Goal: Transaction & Acquisition: Purchase product/service

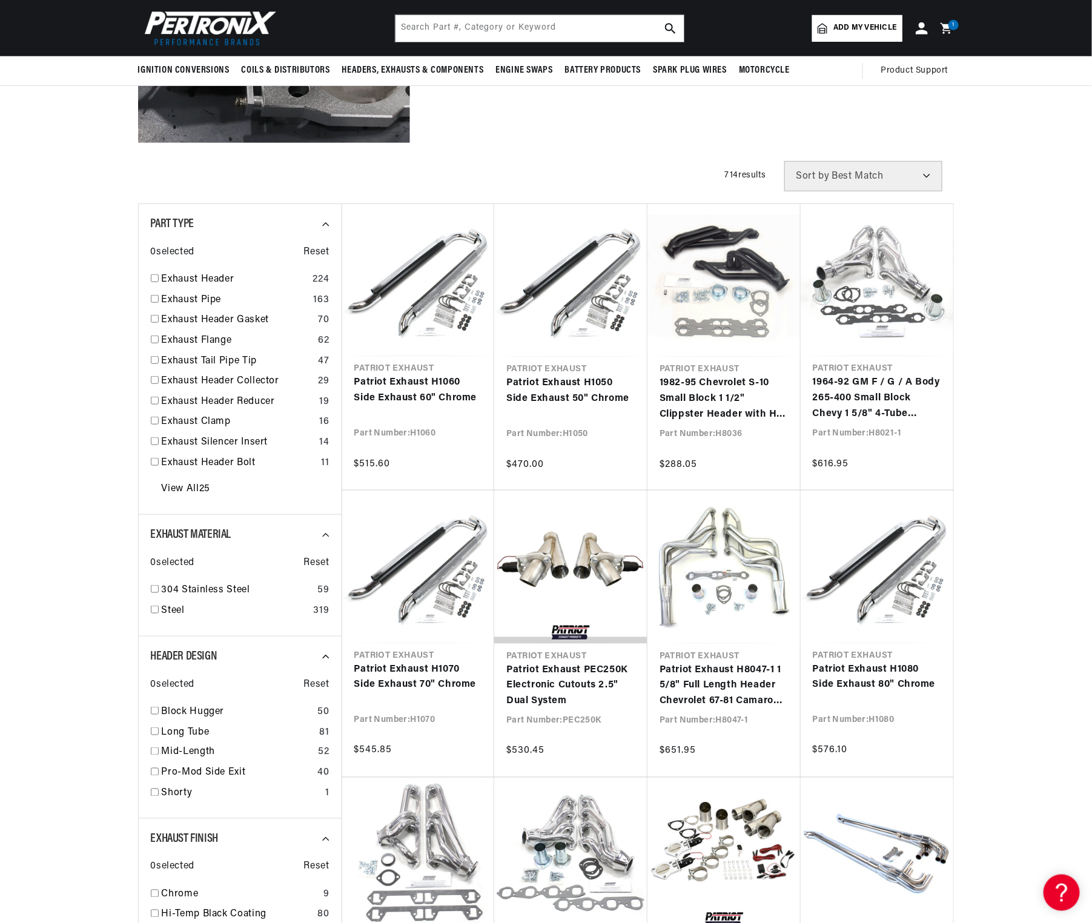
scroll to position [0, 370]
select select "price"
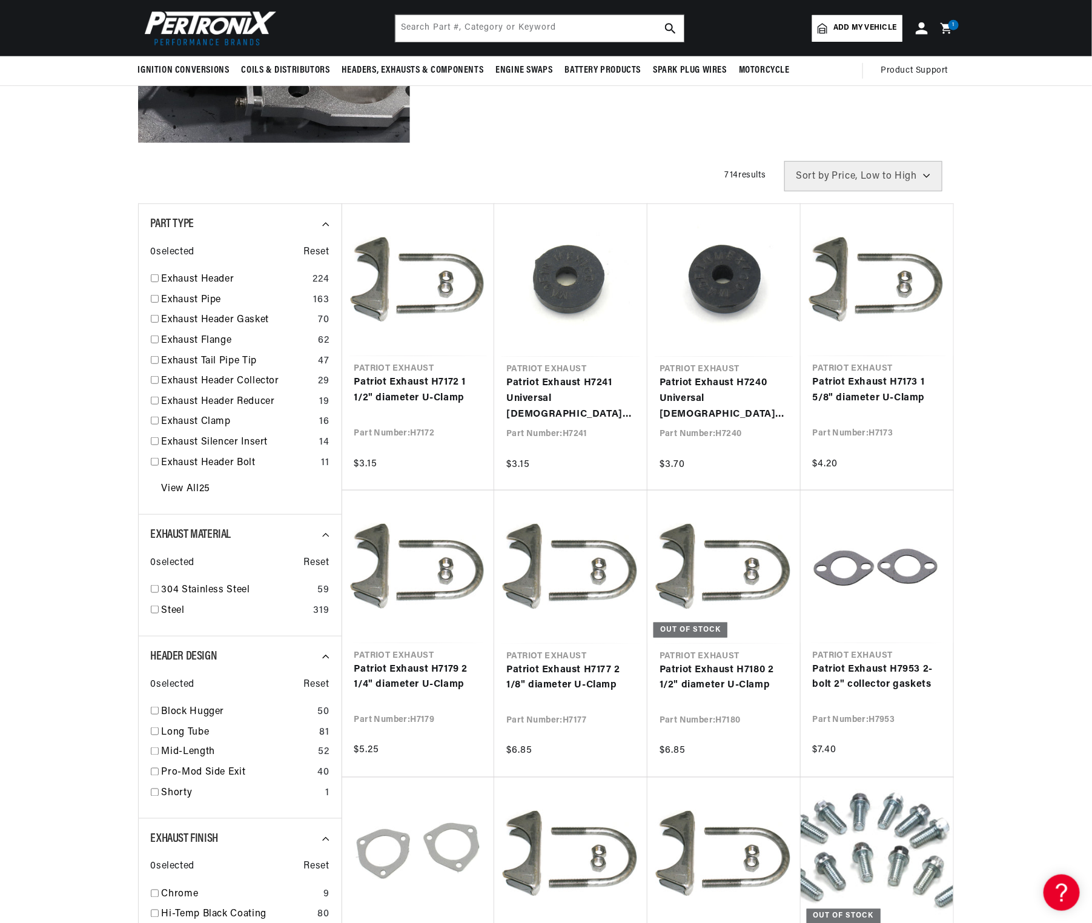
scroll to position [279, 0]
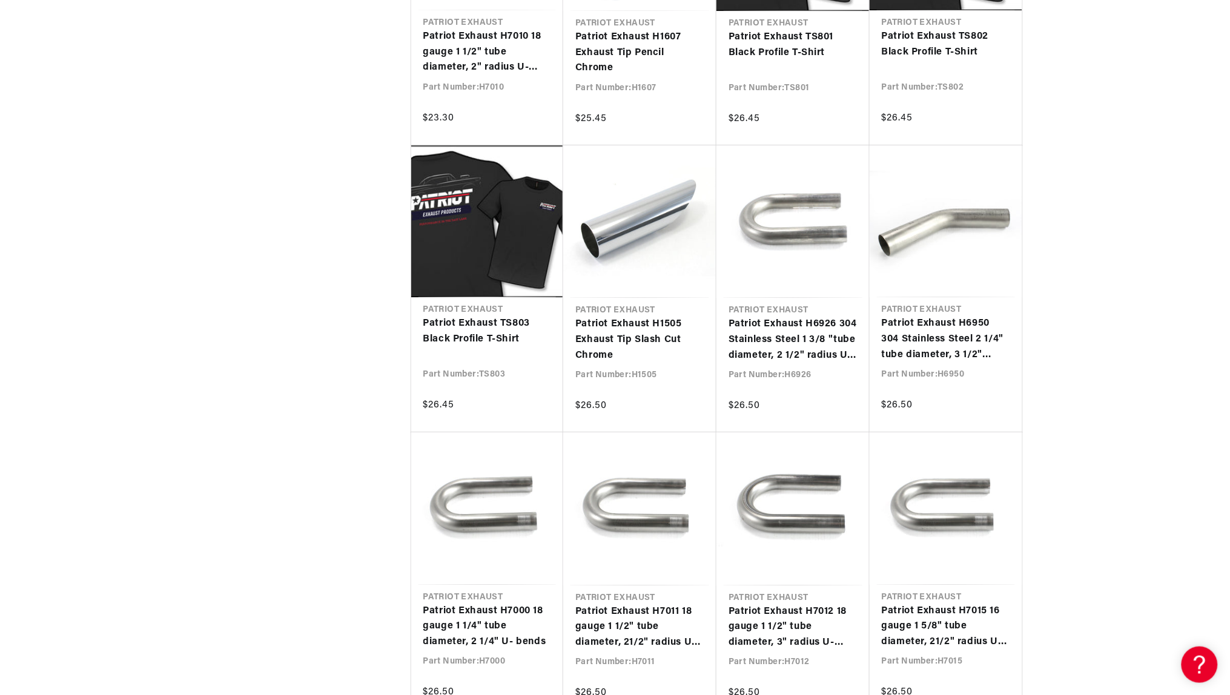
scroll to position [0, 370]
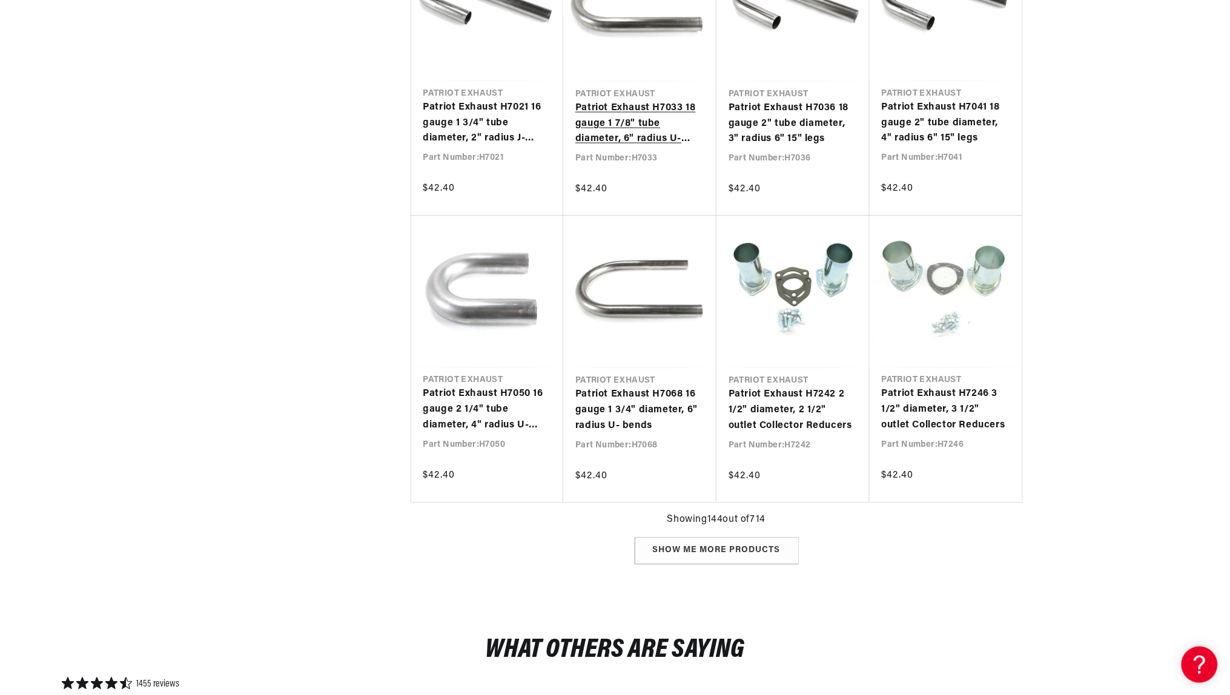
scroll to position [0, 370]
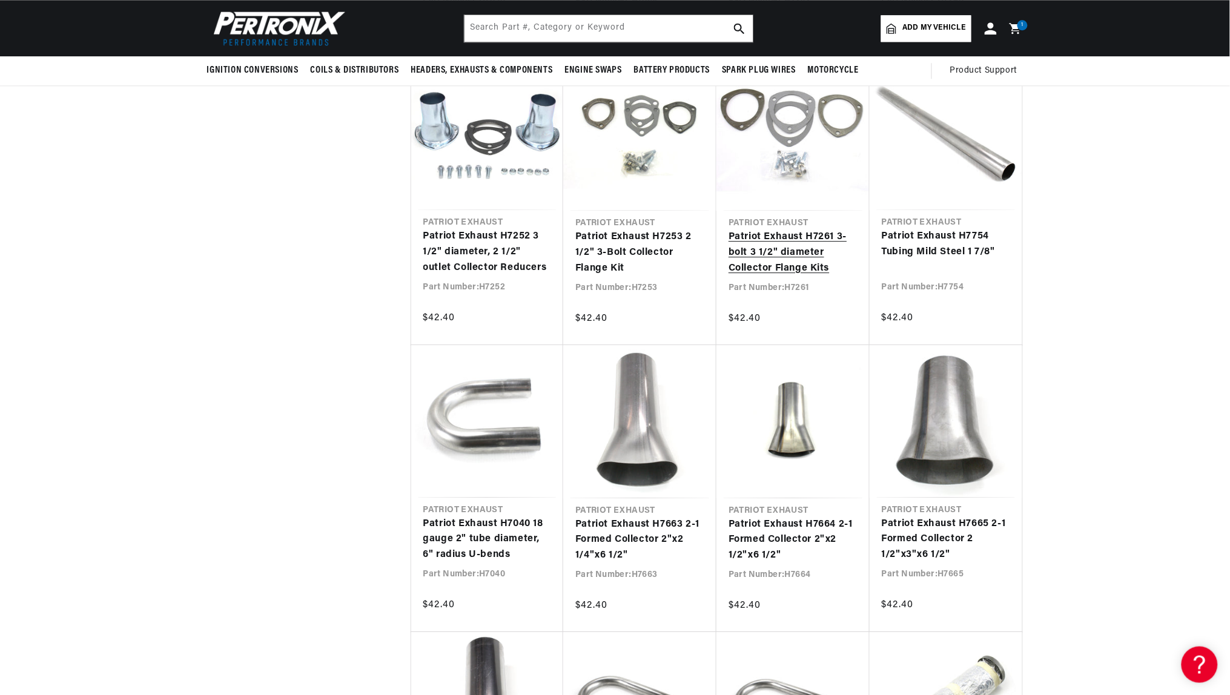
scroll to position [0, 370]
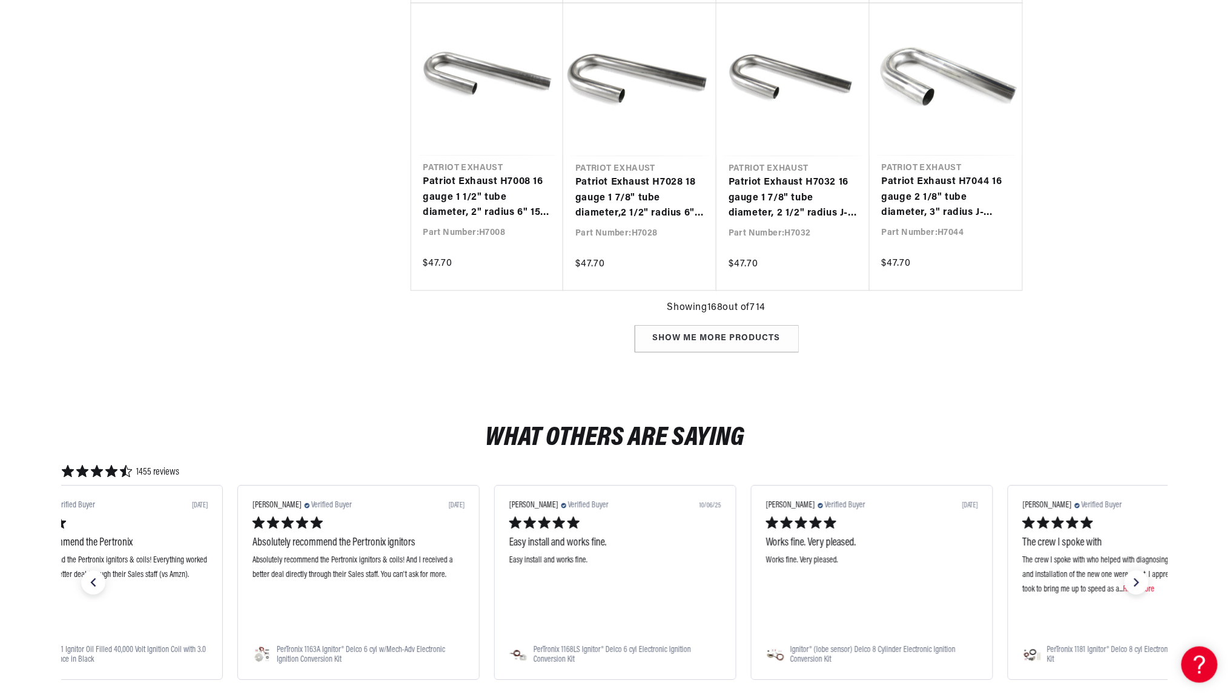
scroll to position [0, 370]
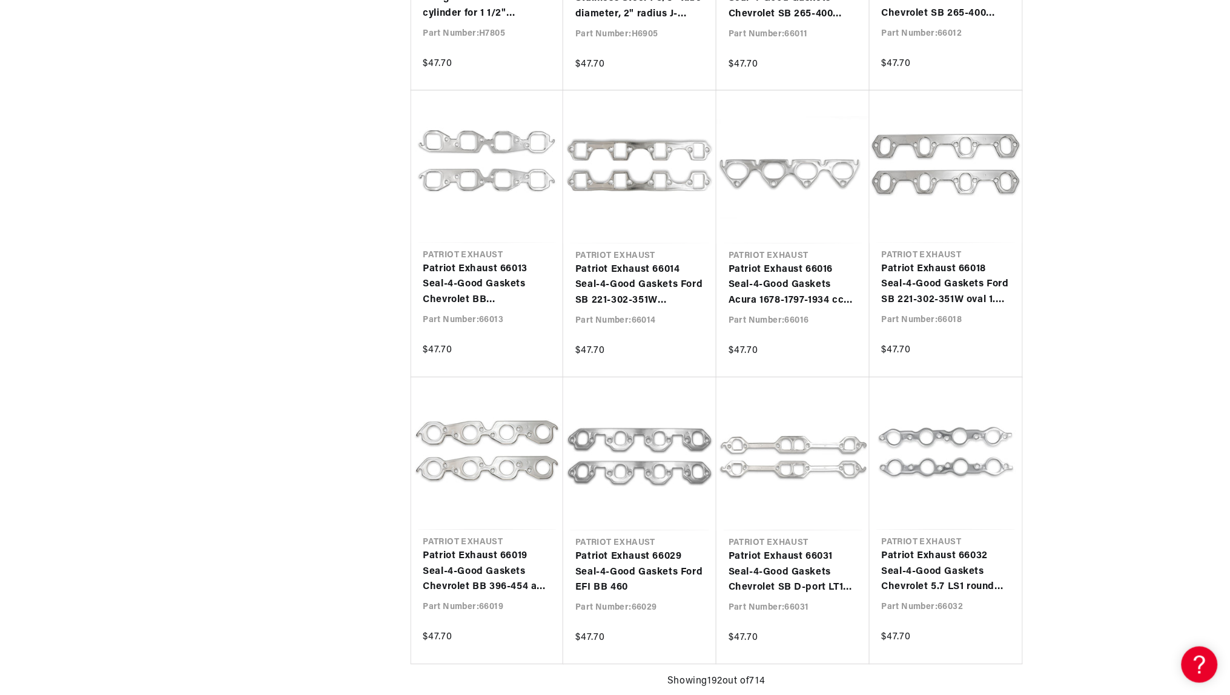
scroll to position [0, 370]
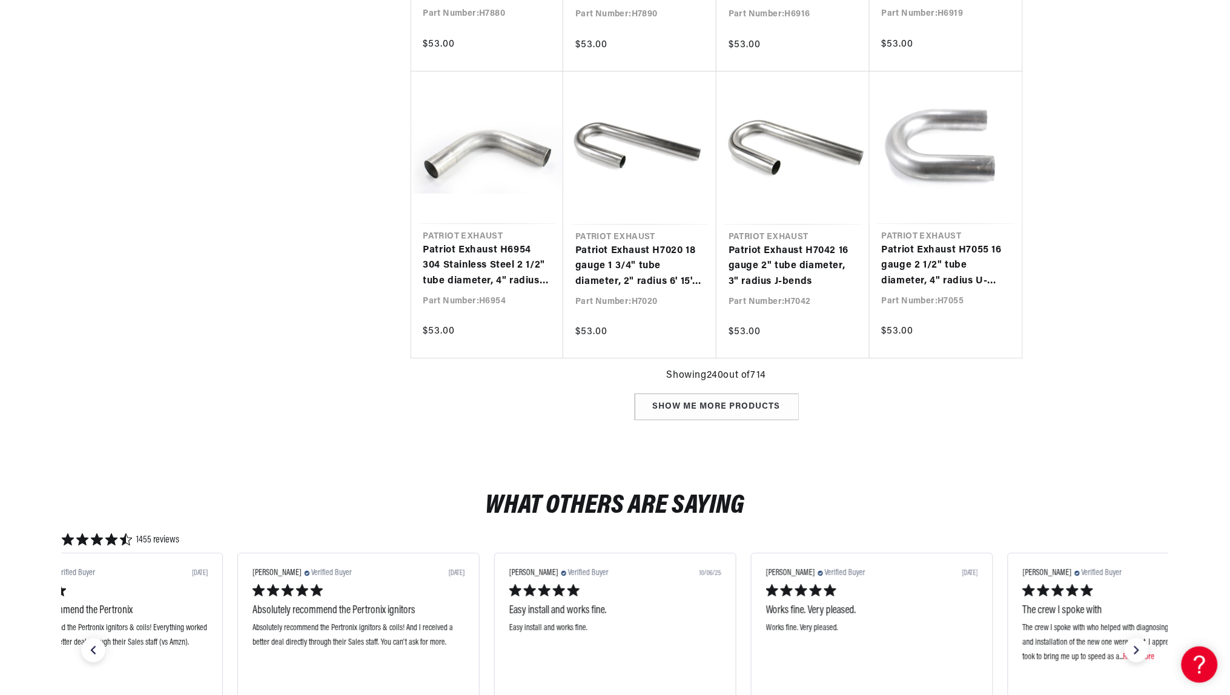
scroll to position [17360, 0]
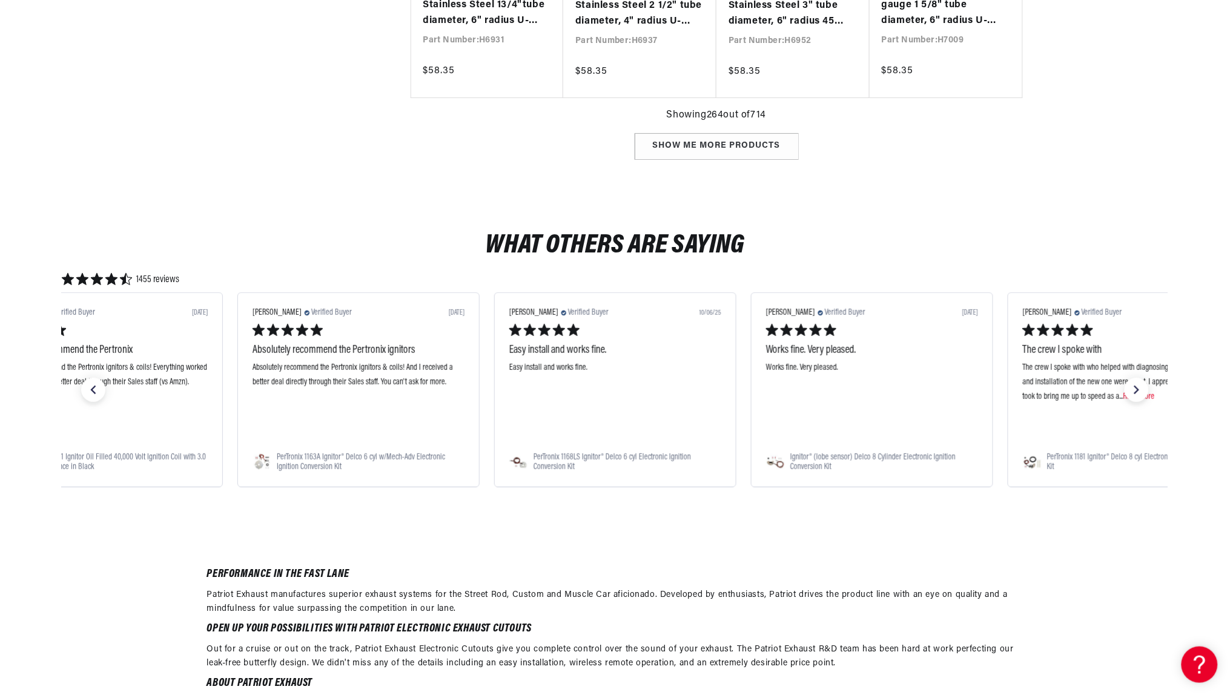
scroll to position [0, 370]
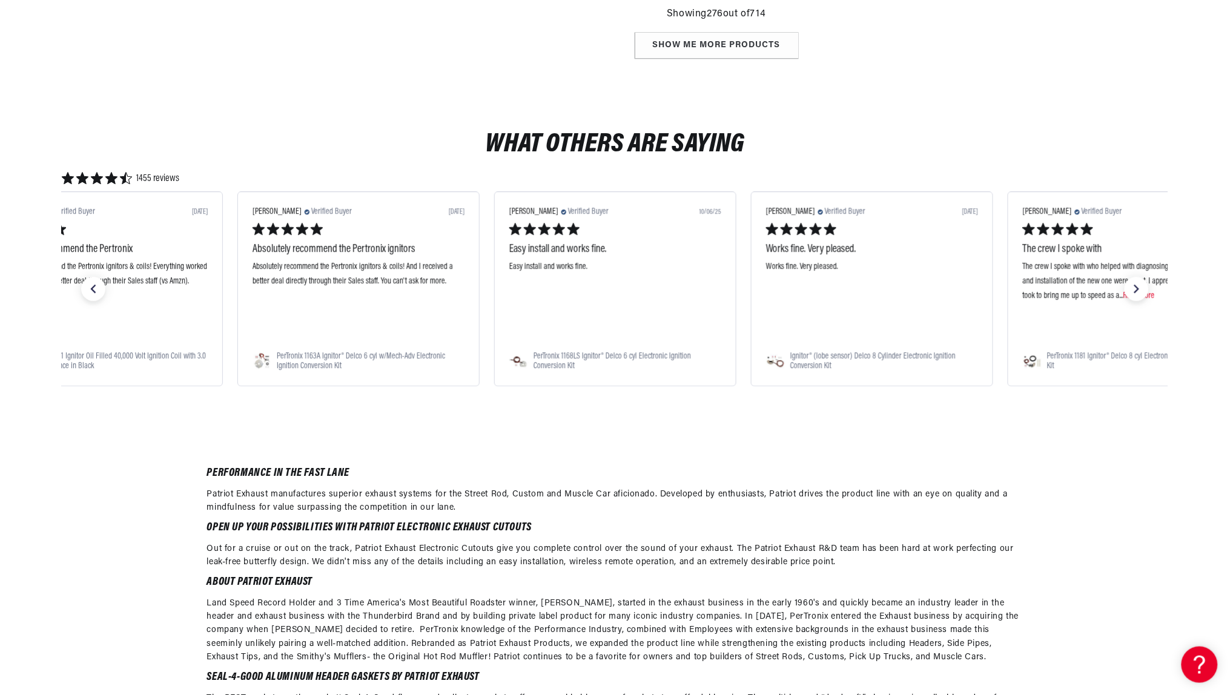
scroll to position [20310, 0]
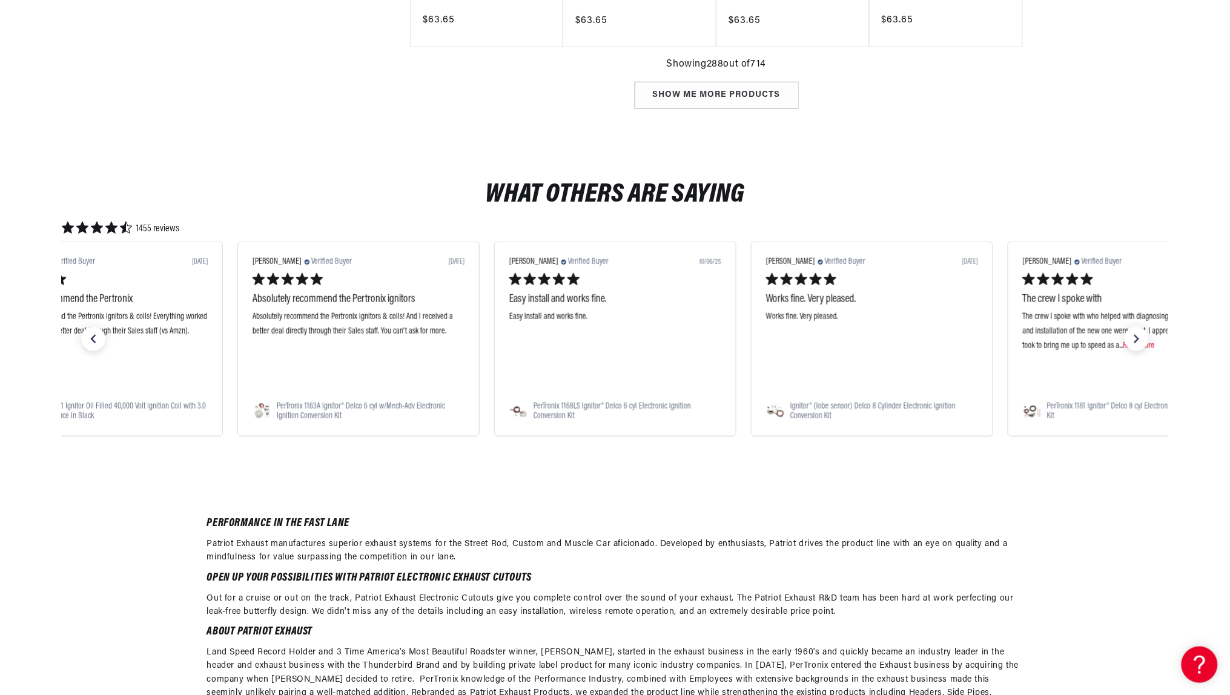
scroll to position [0, 370]
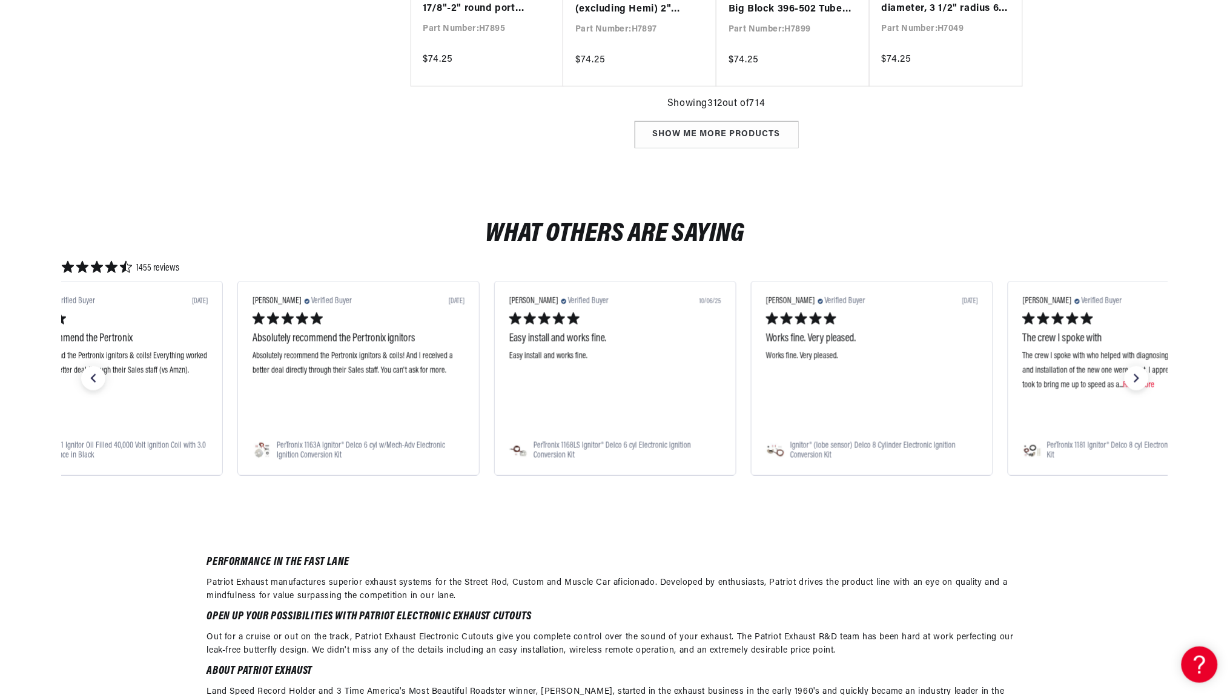
scroll to position [22958, 0]
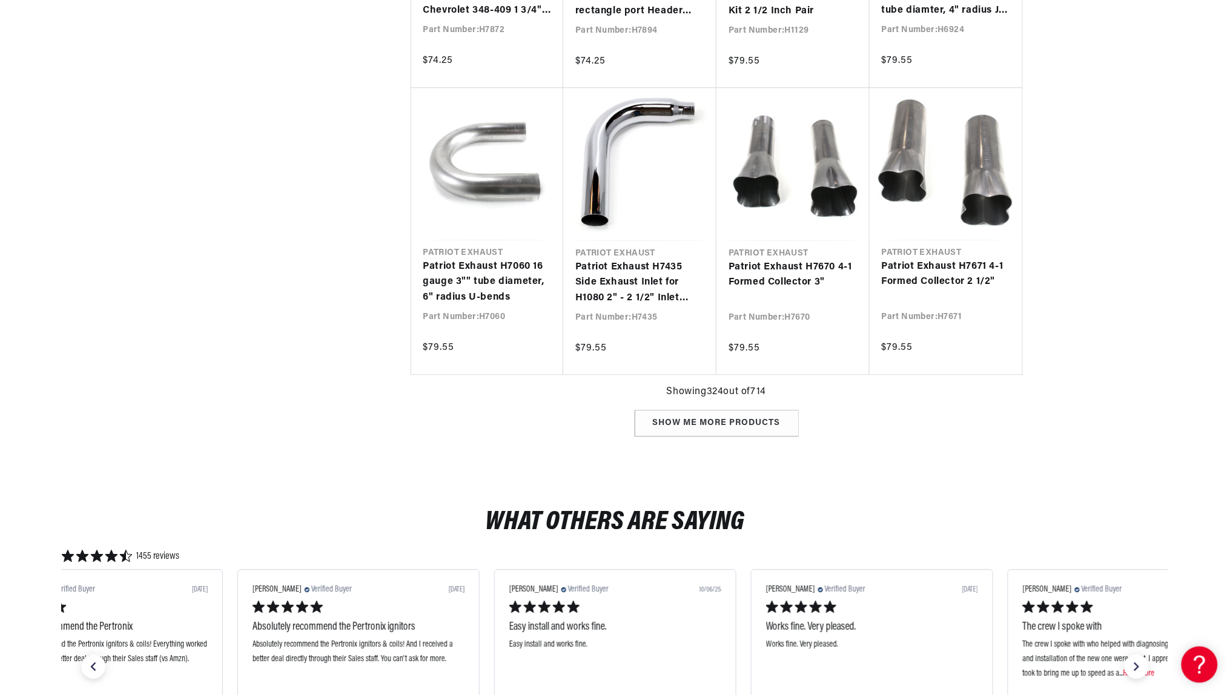
scroll to position [0, 370]
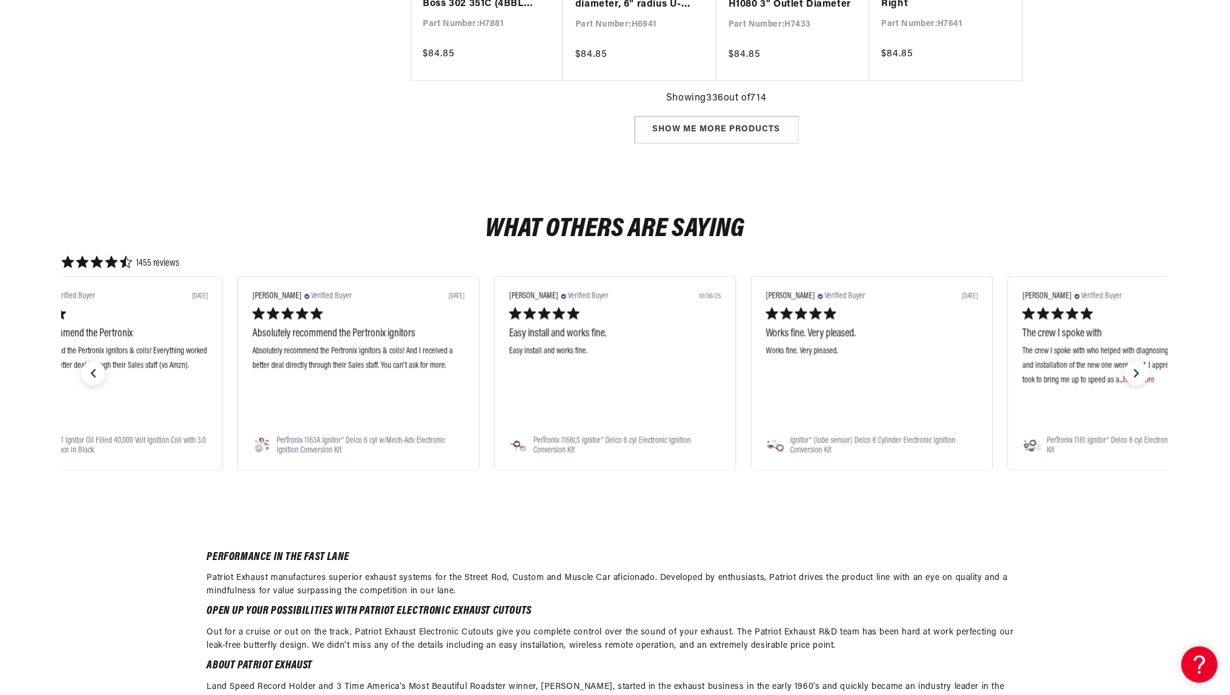
scroll to position [24534, 0]
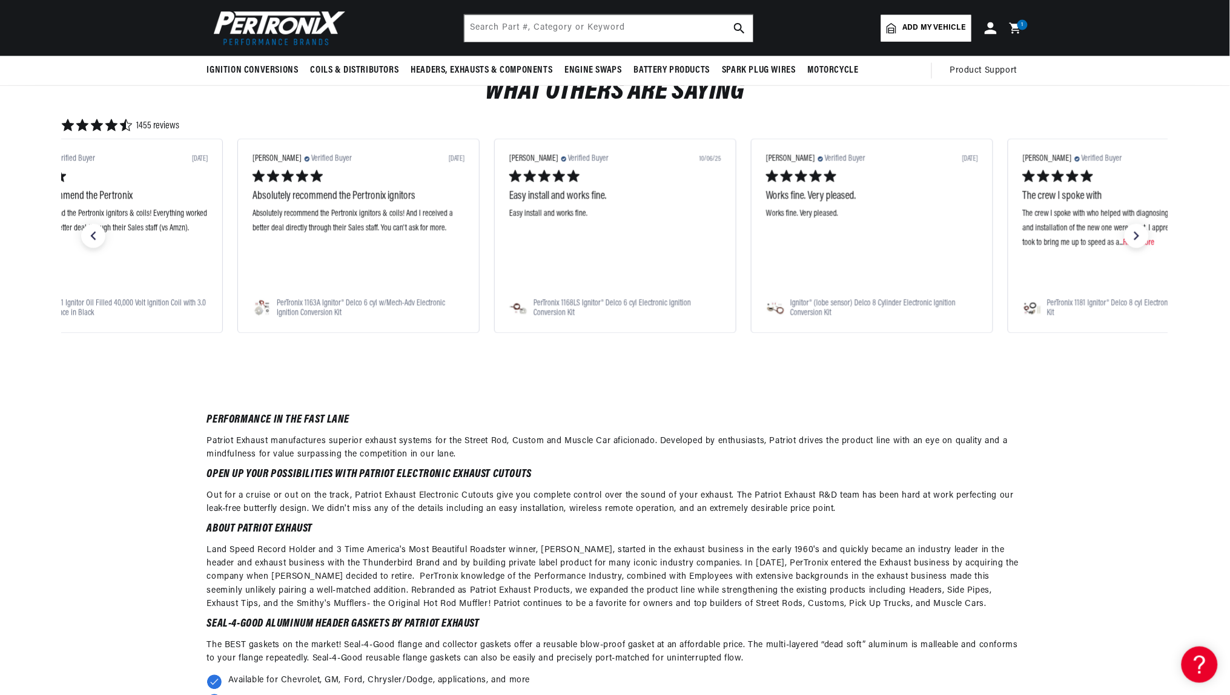
scroll to position [26390, 1]
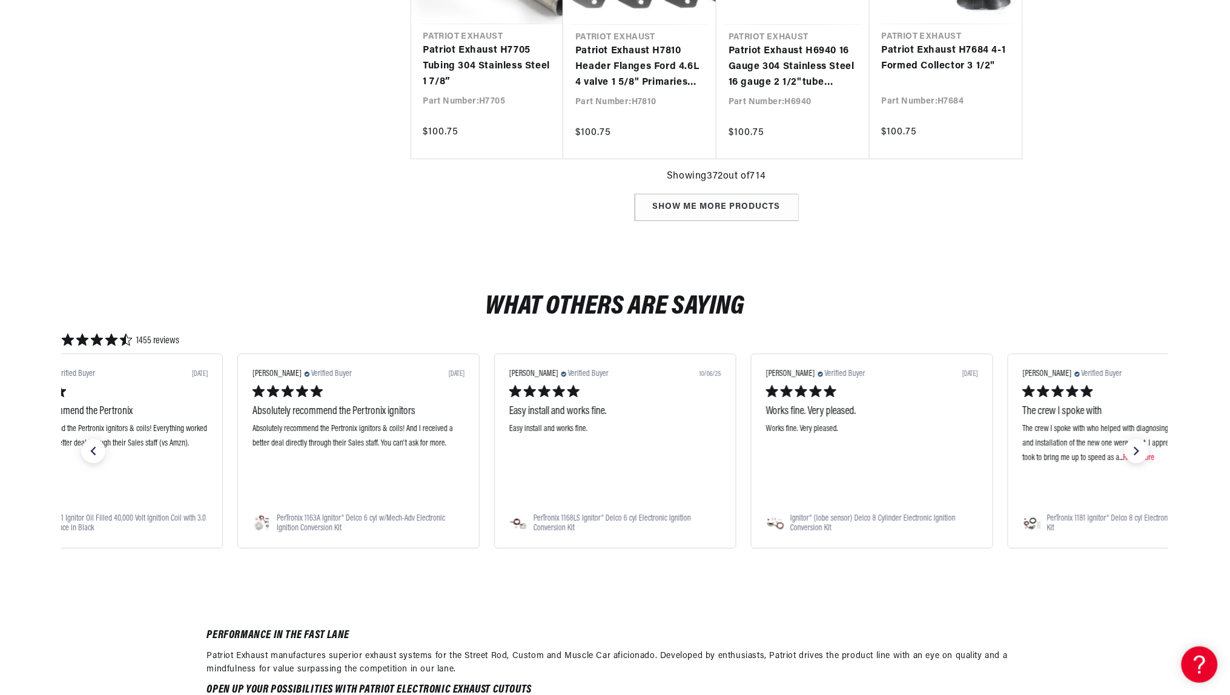
scroll to position [0, 370]
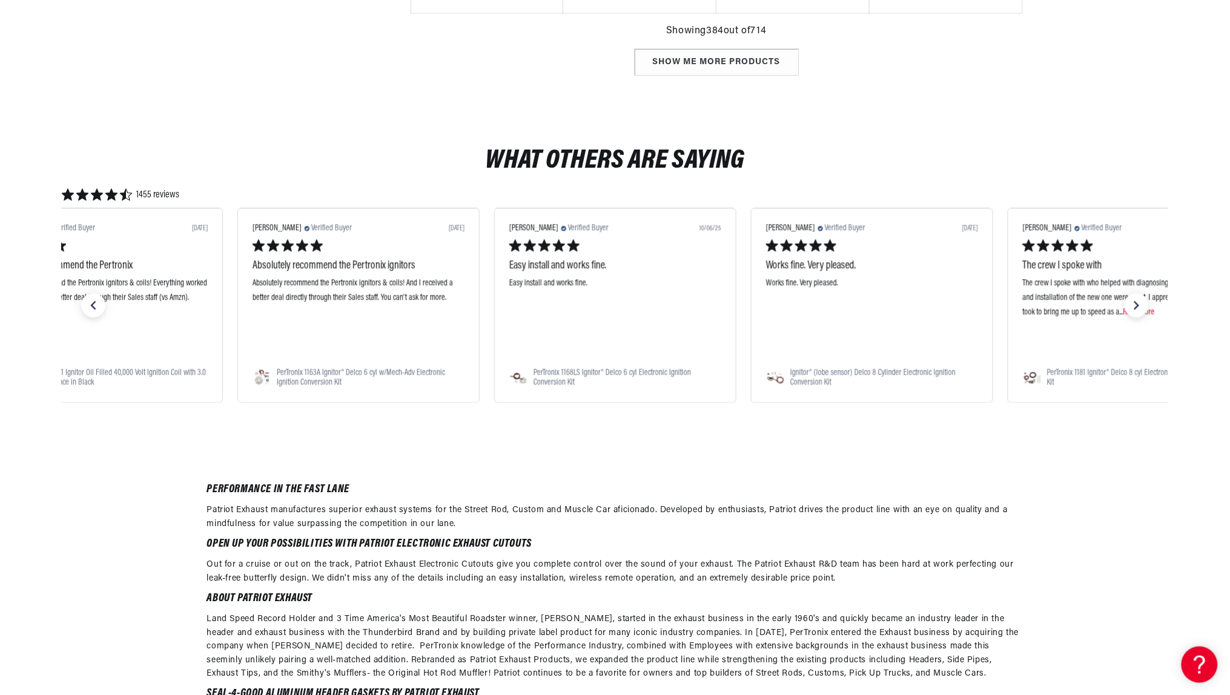
scroll to position [28049, 0]
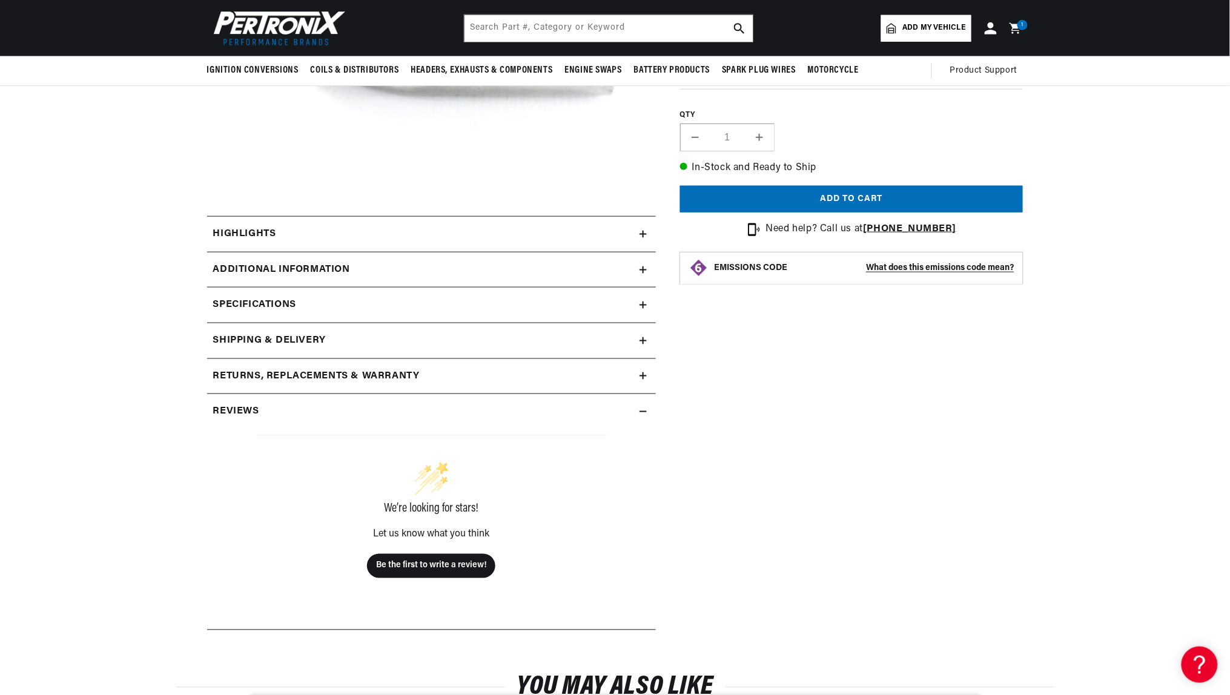
click at [227, 252] on summary "Highlights" at bounding box center [431, 234] width 449 height 35
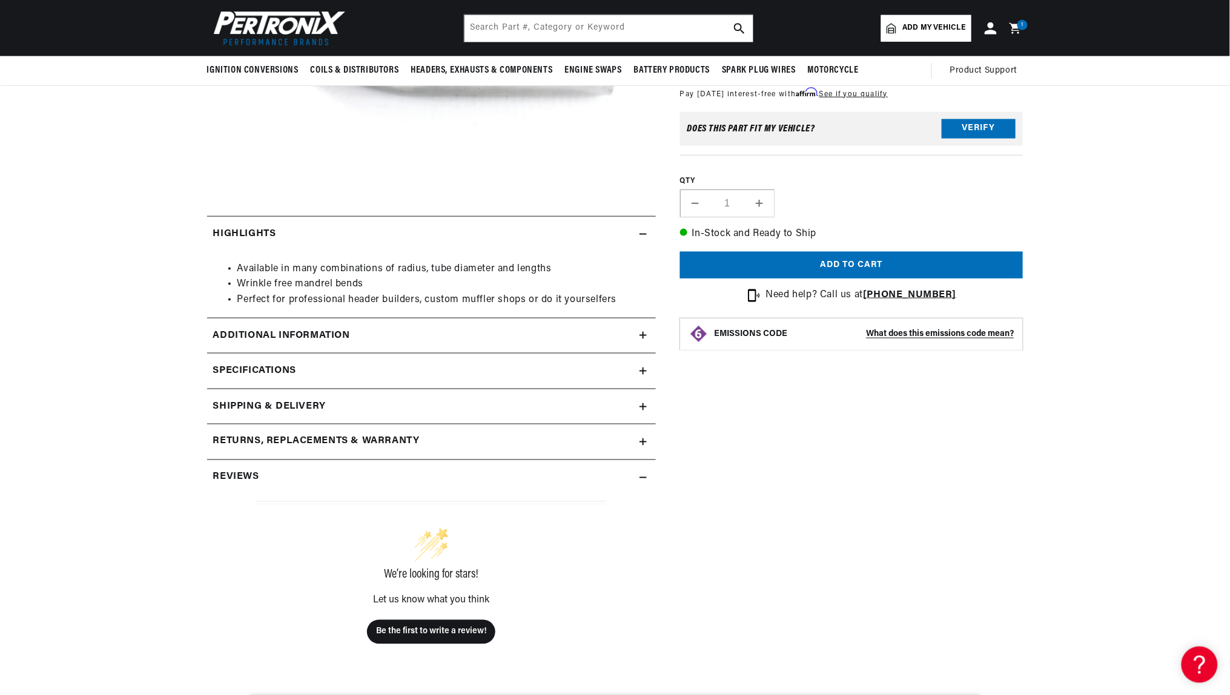
click at [228, 344] on h2 "Additional Information" at bounding box center [281, 336] width 137 height 16
